Goal: Check status: Check status

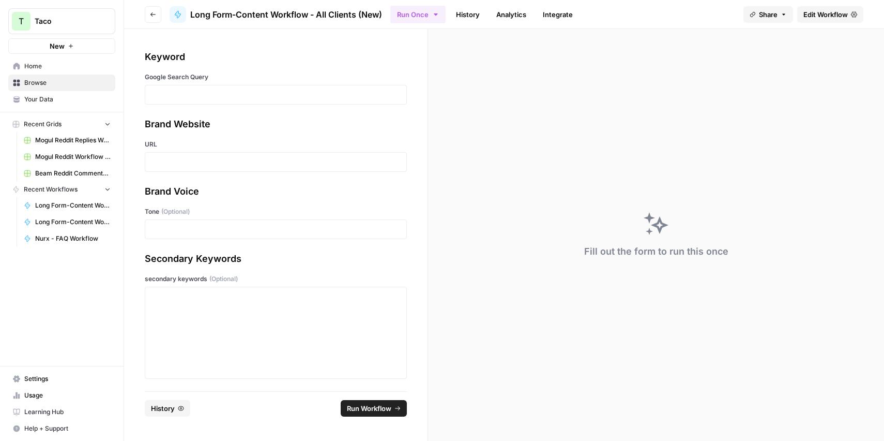
click at [178, 407] on icon "button" at bounding box center [181, 408] width 6 height 6
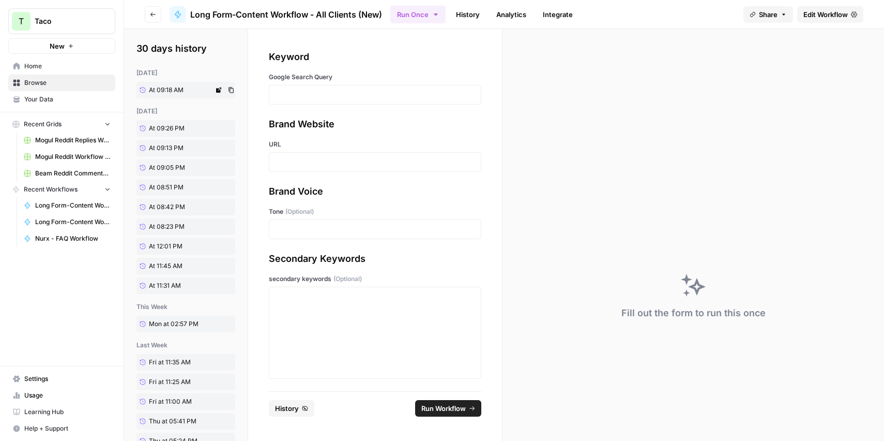
click at [181, 89] on span "At 09:18 AM" at bounding box center [166, 89] width 35 height 9
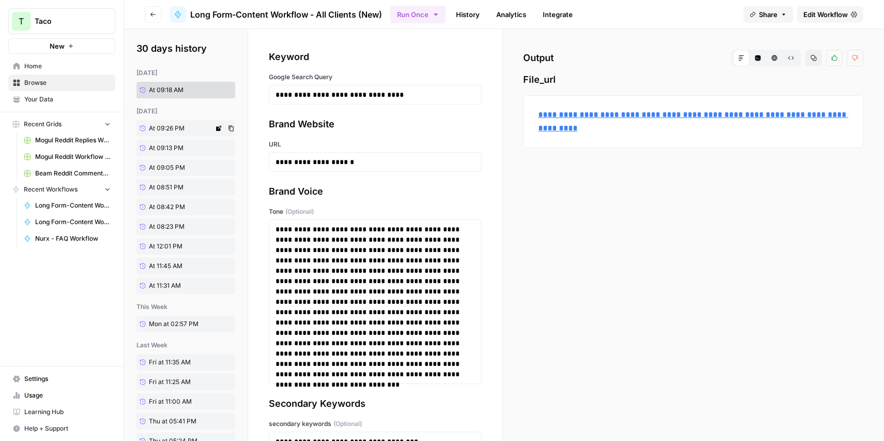
click at [187, 128] on link "At 09:26 PM" at bounding box center [175, 128] width 77 height 17
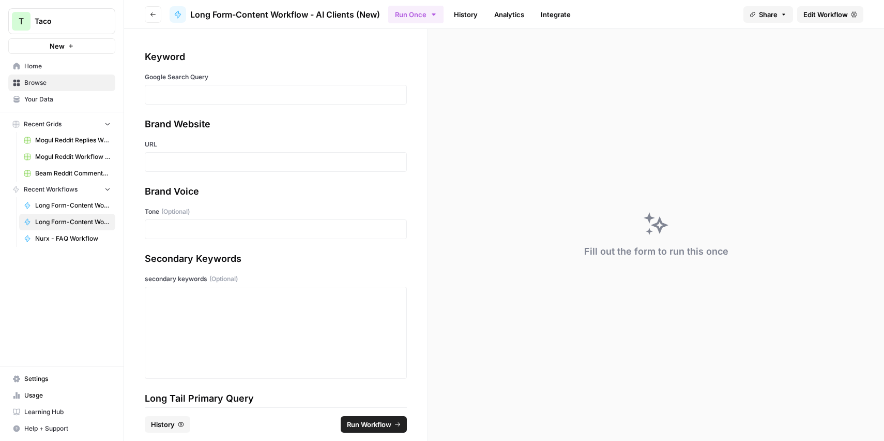
click at [166, 419] on span "History" at bounding box center [163, 424] width 24 height 10
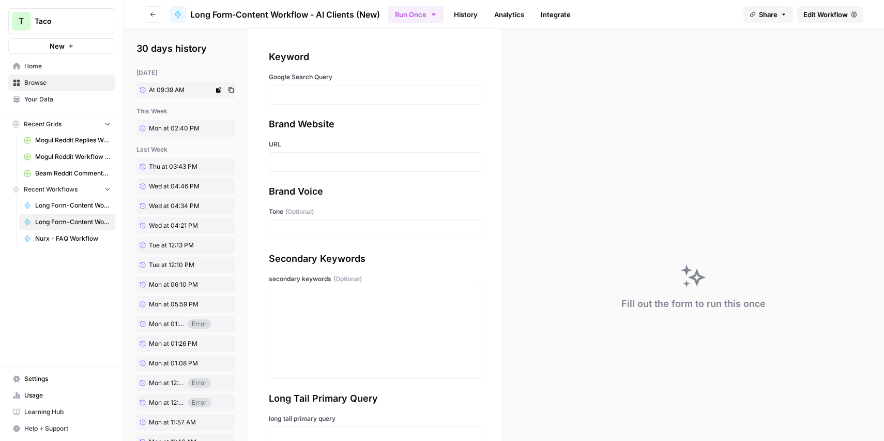
click at [169, 84] on link "At 09:39 AM" at bounding box center [175, 90] width 77 height 17
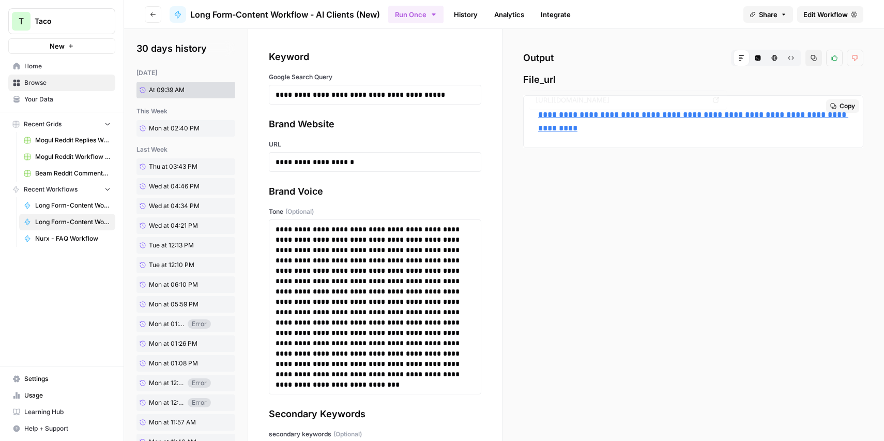
click at [567, 115] on link "**********" at bounding box center [693, 121] width 310 height 21
